Goal: Information Seeking & Learning: Learn about a topic

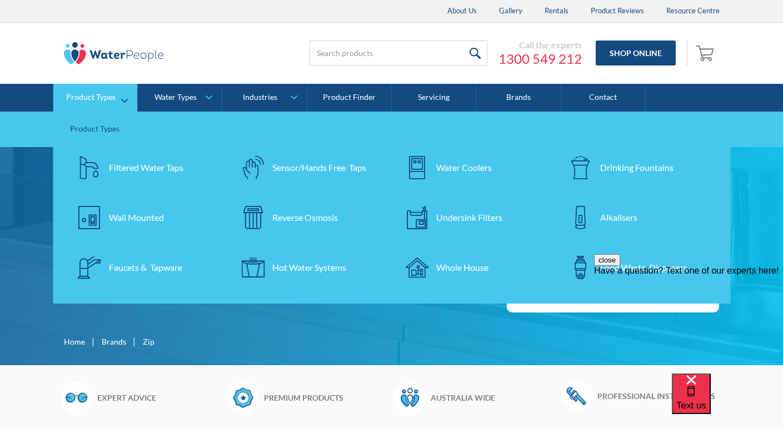
click at [146, 171] on div "Filtered Water Taps" at bounding box center [146, 167] width 74 height 13
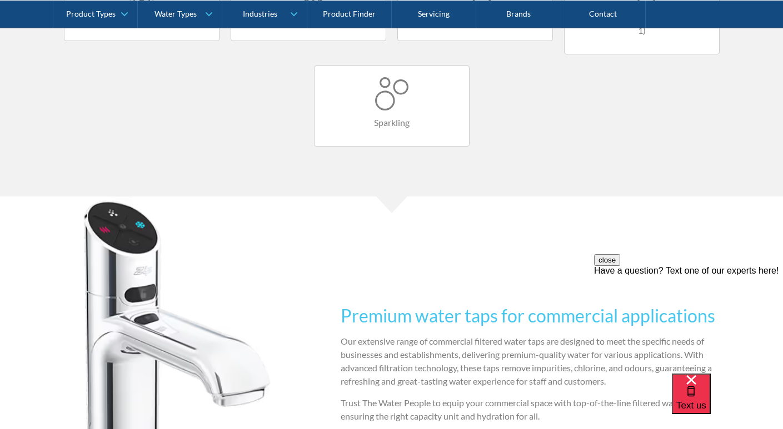
scroll to position [900, 0]
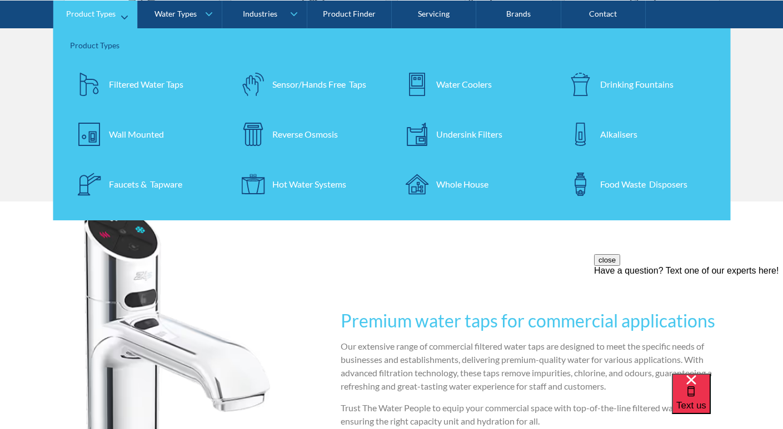
click at [143, 83] on div "Filtered Water Taps" at bounding box center [146, 83] width 74 height 13
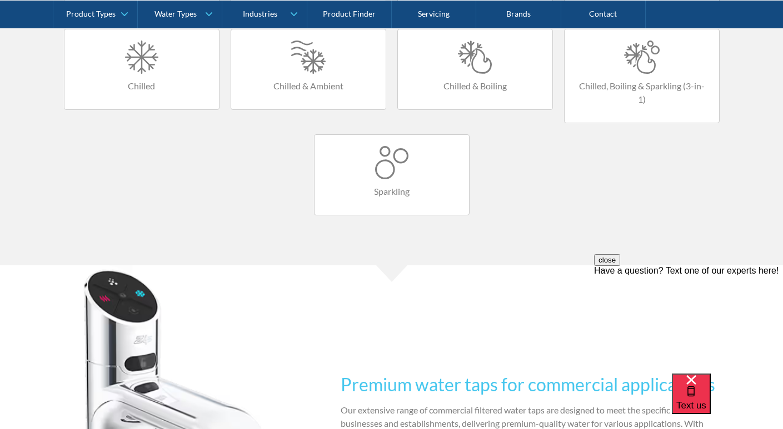
scroll to position [654, 0]
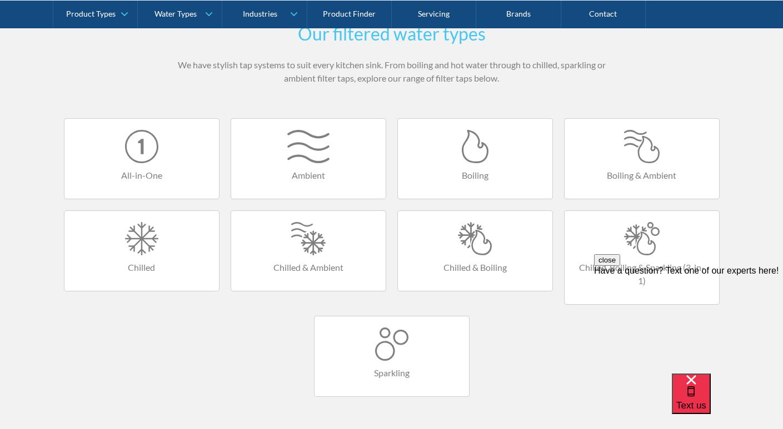
click at [309, 238] on div at bounding box center [308, 238] width 132 height 33
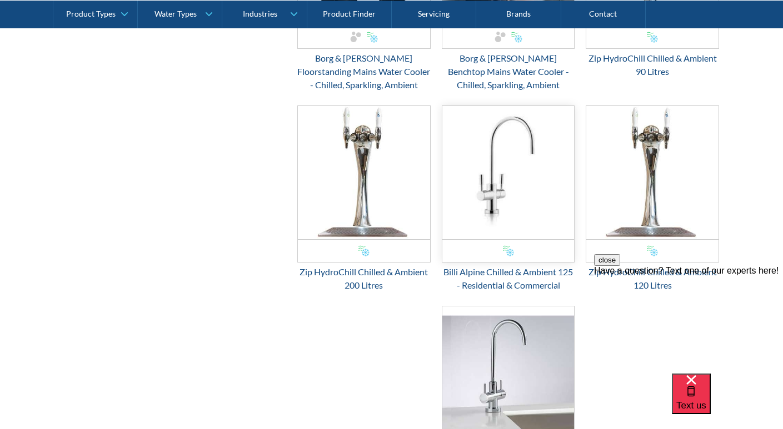
click at [499, 175] on img "Email Form 3" at bounding box center [508, 172] width 132 height 133
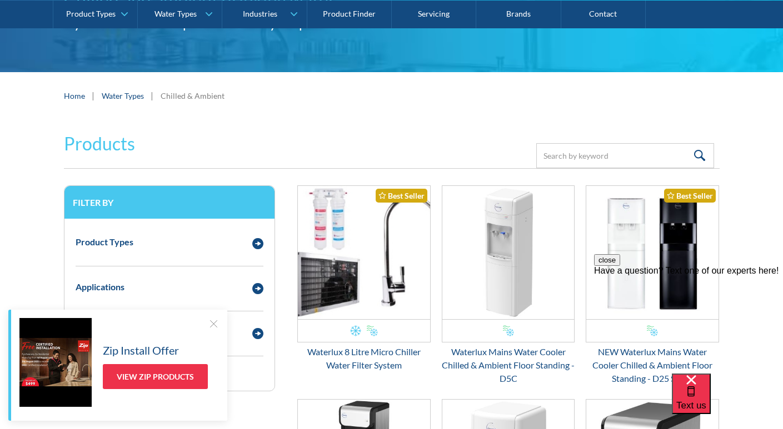
scroll to position [367, 0]
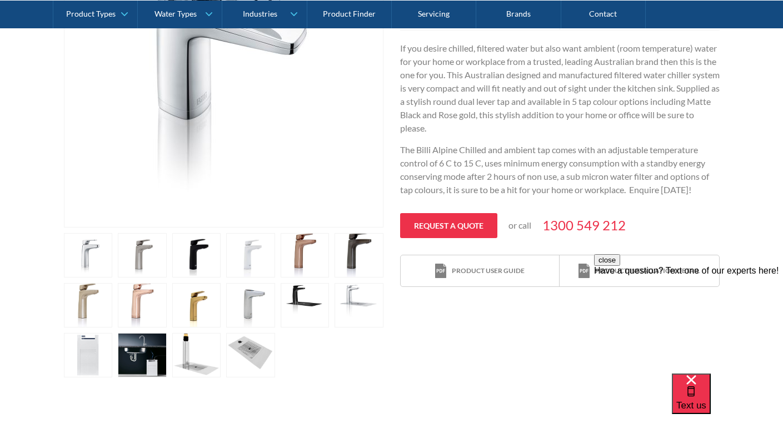
click at [113, 278] on link "open lightbox" at bounding box center [88, 255] width 49 height 44
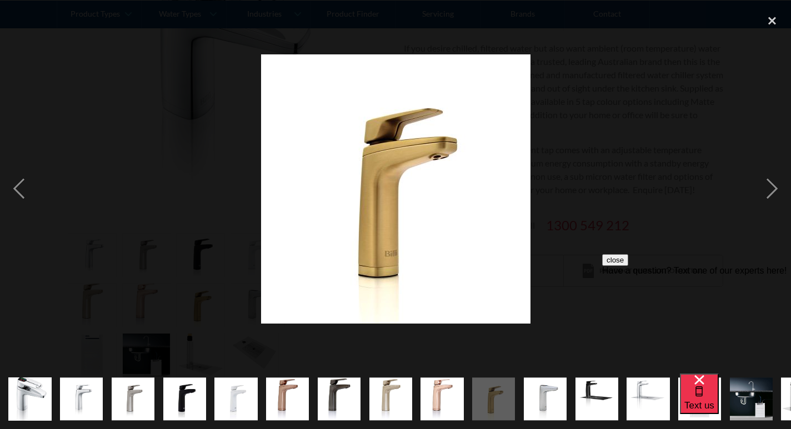
click at [583, 99] on div at bounding box center [395, 188] width 791 height 361
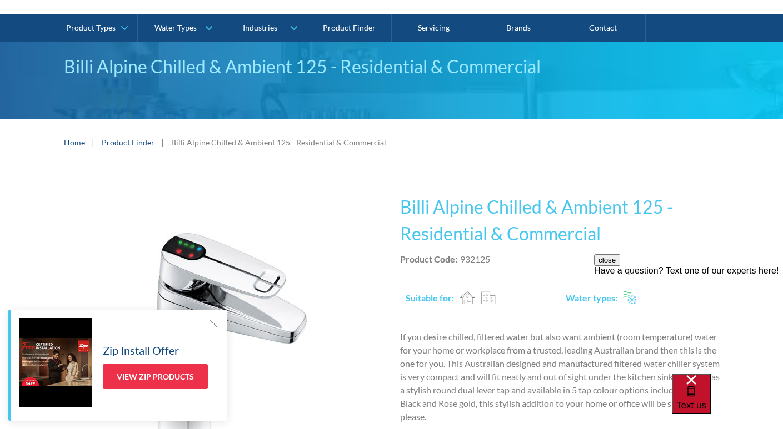
scroll to position [93, 0]
